Goal: Task Accomplishment & Management: Use online tool/utility

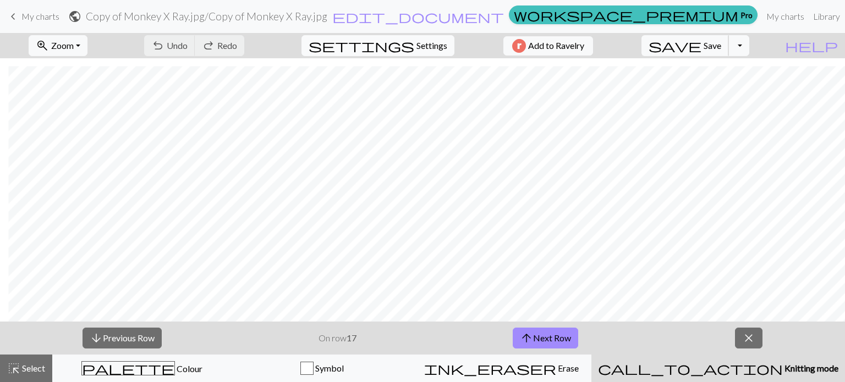
scroll to position [553, 0]
click at [721, 45] on span "Save" at bounding box center [713, 45] width 18 height 10
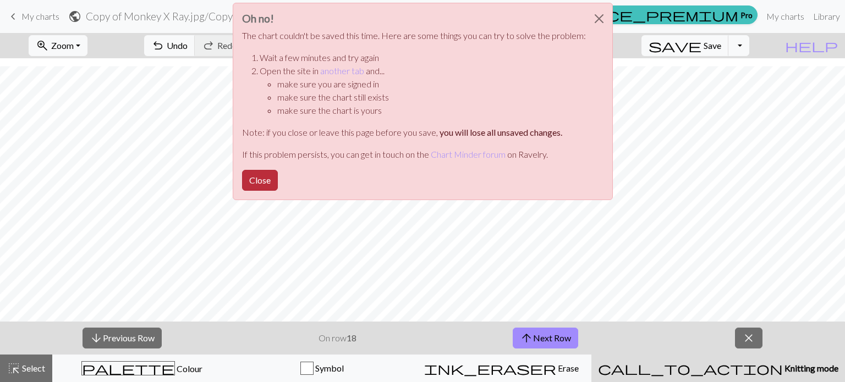
click at [249, 181] on button "Close" at bounding box center [260, 180] width 36 height 21
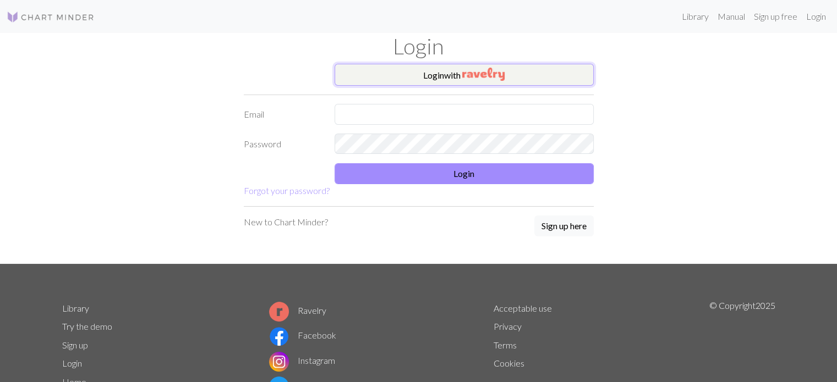
click at [445, 79] on button "Login with" at bounding box center [464, 75] width 259 height 22
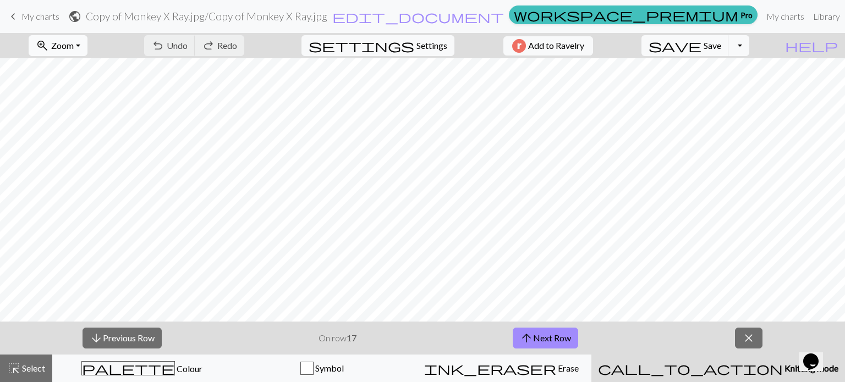
click at [49, 41] on span "zoom_in" at bounding box center [42, 45] width 13 height 15
click at [72, 69] on button "Fit all" at bounding box center [72, 70] width 87 height 18
click at [532, 341] on span "arrow_upward" at bounding box center [526, 338] width 13 height 15
click at [724, 42] on button "save Save Save" at bounding box center [685, 45] width 87 height 21
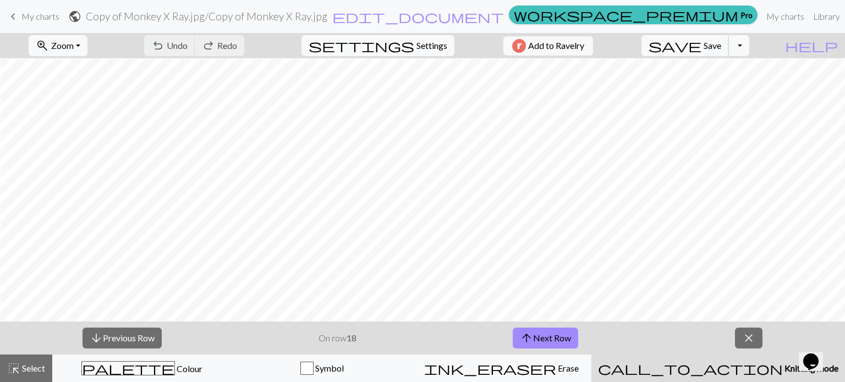
scroll to position [533, 59]
click at [721, 43] on span "Save" at bounding box center [713, 45] width 18 height 10
click at [549, 343] on button "arrow_upward Next Row" at bounding box center [545, 338] width 65 height 21
click at [554, 351] on div "arrow_downward Previous Row On row 19 arrow_upward Next Row close" at bounding box center [422, 338] width 845 height 33
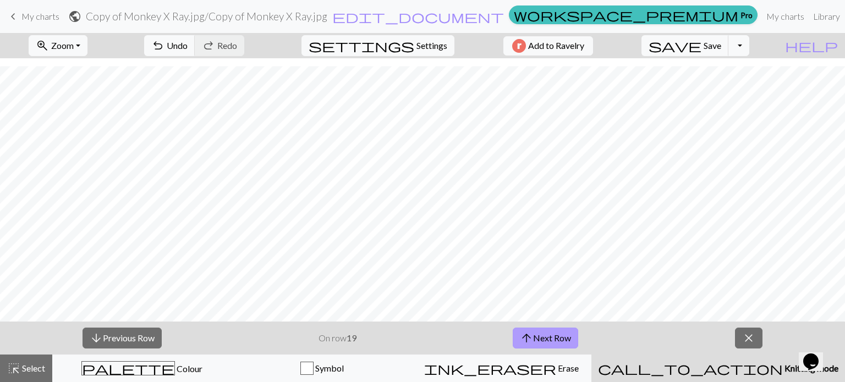
click at [551, 343] on button "arrow_upward Next Row" at bounding box center [545, 338] width 65 height 21
click at [702, 46] on span "save" at bounding box center [675, 45] width 53 height 15
click at [702, 43] on span "save" at bounding box center [675, 45] width 53 height 15
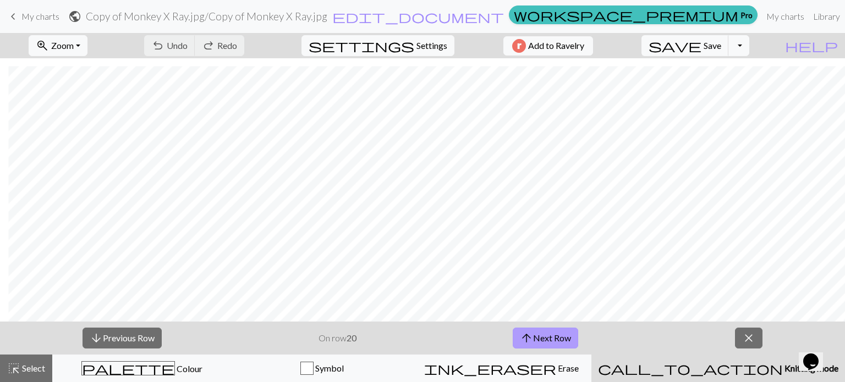
click at [533, 337] on button "arrow_upward Next Row" at bounding box center [545, 338] width 65 height 21
click at [721, 48] on span "Save" at bounding box center [713, 45] width 18 height 10
click at [721, 46] on span "Save" at bounding box center [713, 45] width 18 height 10
